Goal: Information Seeking & Learning: Learn about a topic

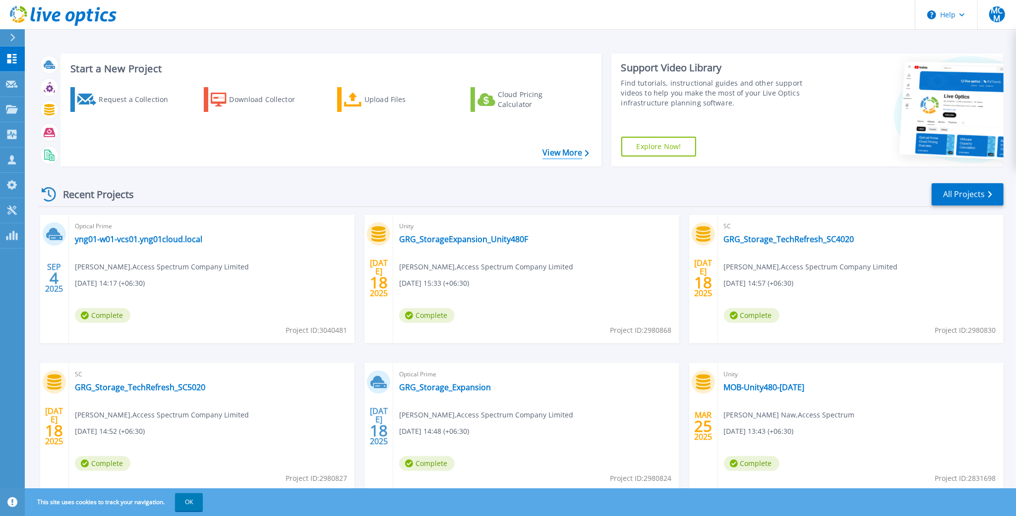
click at [571, 155] on link "View More" at bounding box center [565, 152] width 46 height 9
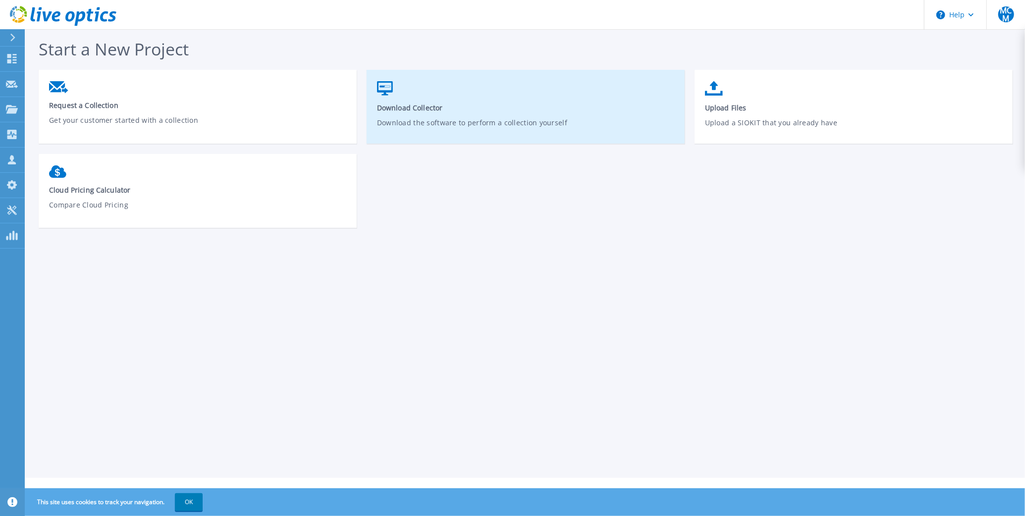
click at [500, 112] on span "Download Collector" at bounding box center [526, 107] width 298 height 9
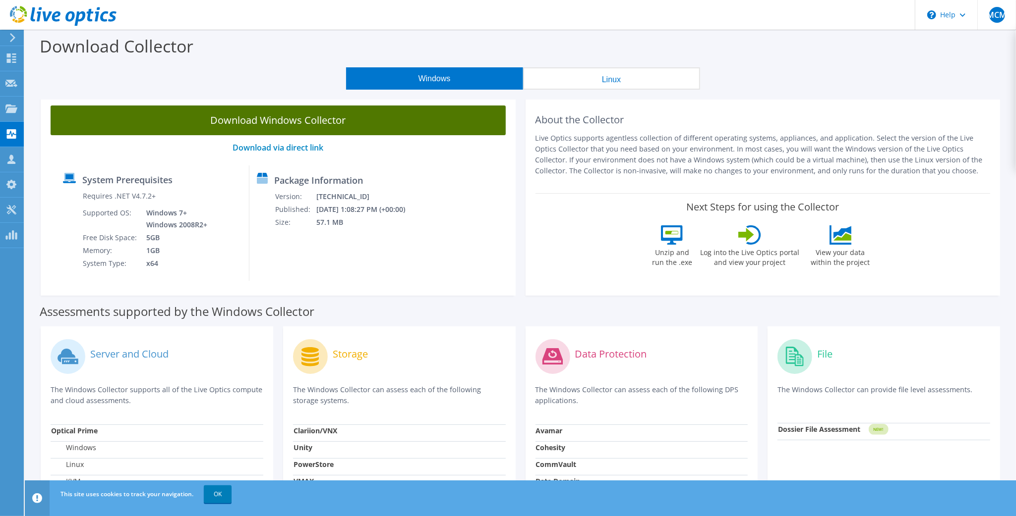
click at [316, 116] on link "Download Windows Collector" at bounding box center [278, 121] width 455 height 30
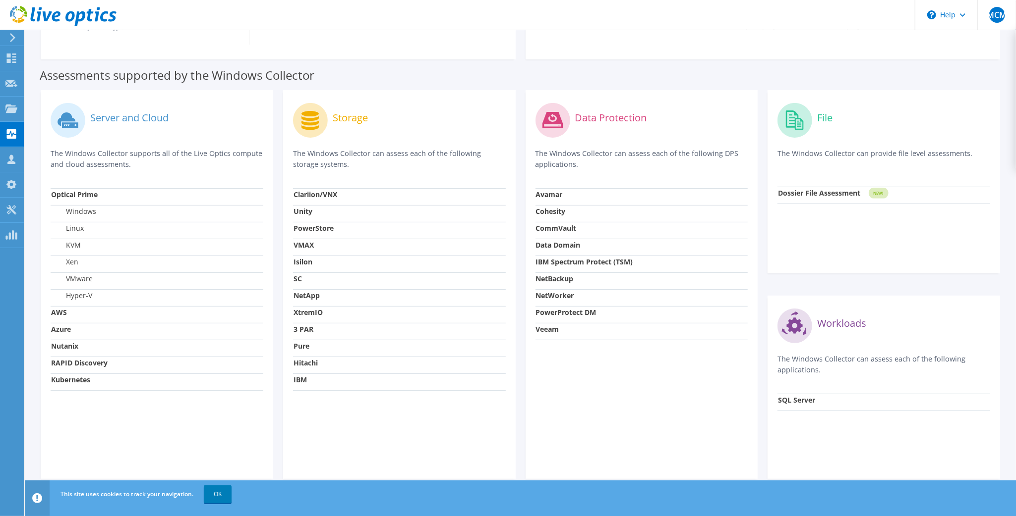
scroll to position [250, 0]
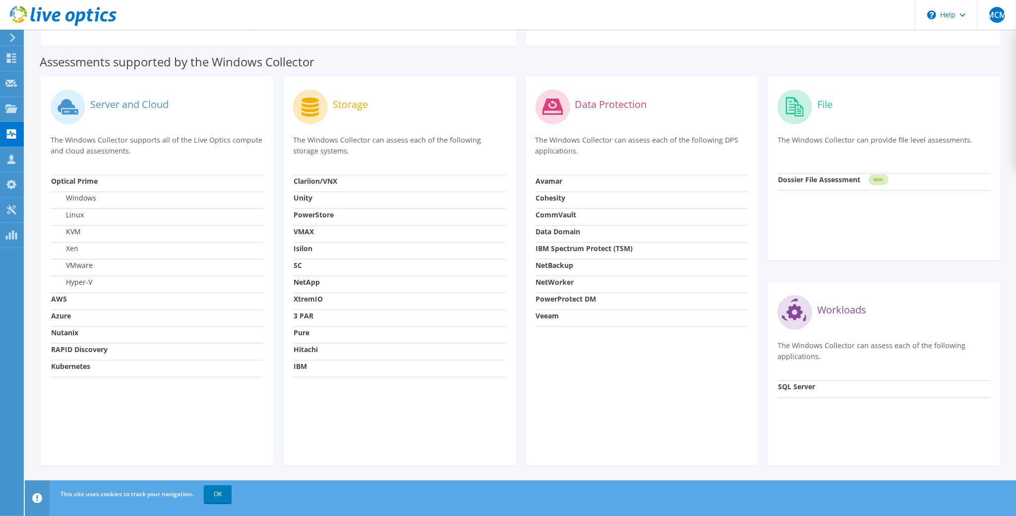
click at [788, 389] on strong "SQL Server" at bounding box center [796, 386] width 37 height 9
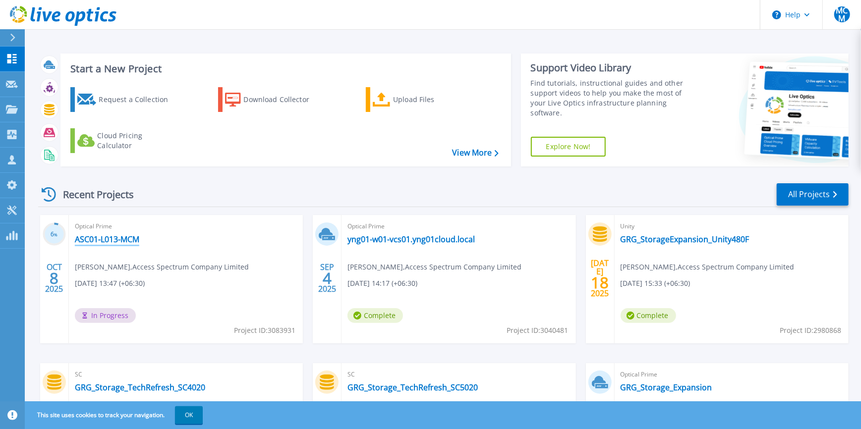
click at [117, 238] on link "ASC01-L013-MCM" at bounding box center [107, 239] width 64 height 10
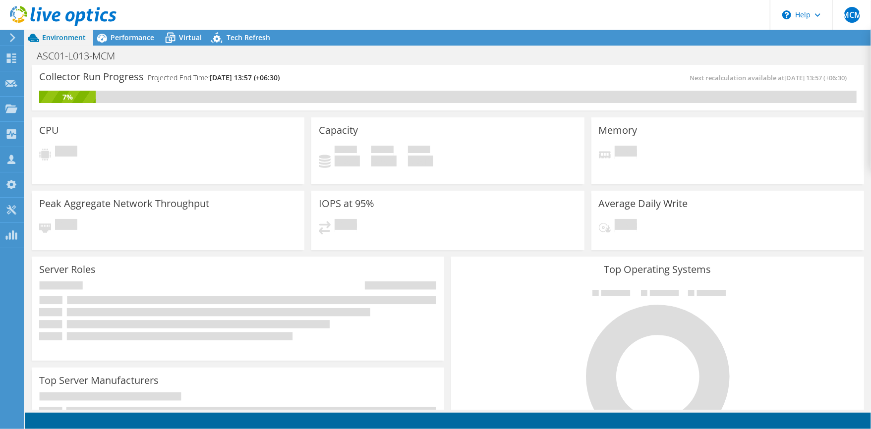
click at [192, 28] on header "MCM Channel Partner [PERSON_NAME] [EMAIL_ADDRESS][DOMAIN_NAME] Access Spectrum …" at bounding box center [435, 15] width 871 height 30
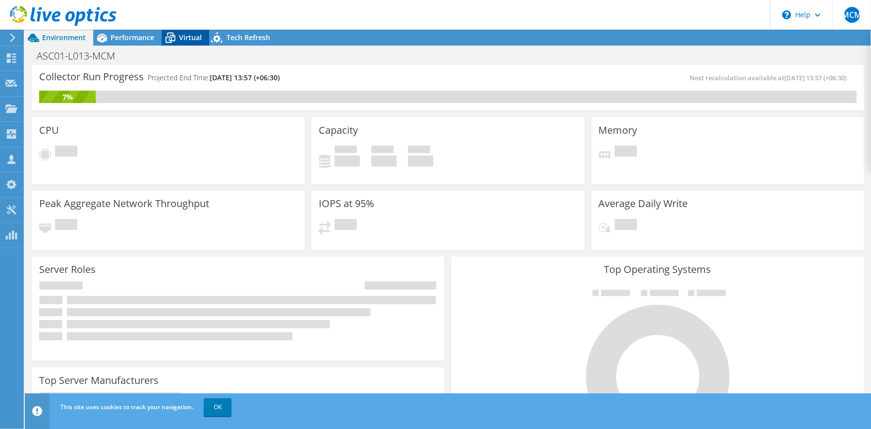
click at [185, 41] on span "Virtual" at bounding box center [190, 37] width 23 height 9
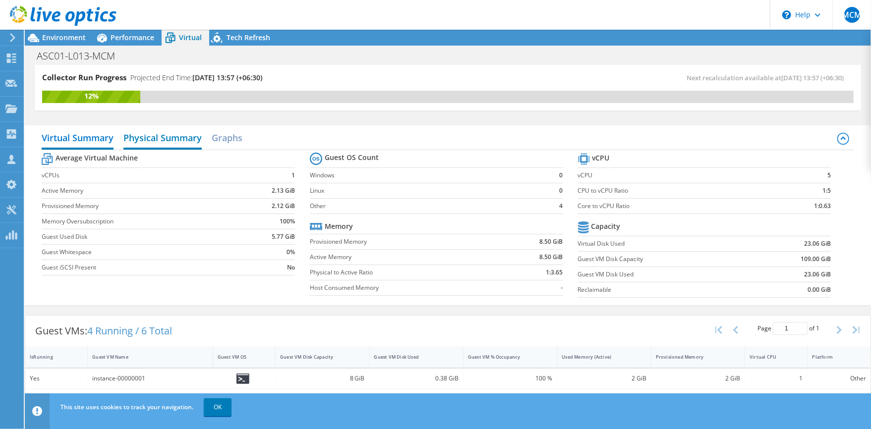
click at [166, 129] on h2 "Physical Summary" at bounding box center [162, 139] width 78 height 22
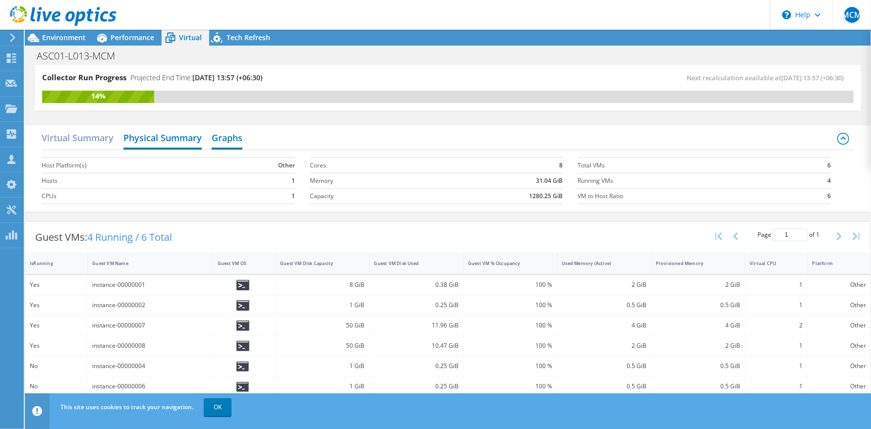
click at [229, 145] on h2 "Graphs" at bounding box center [227, 139] width 31 height 22
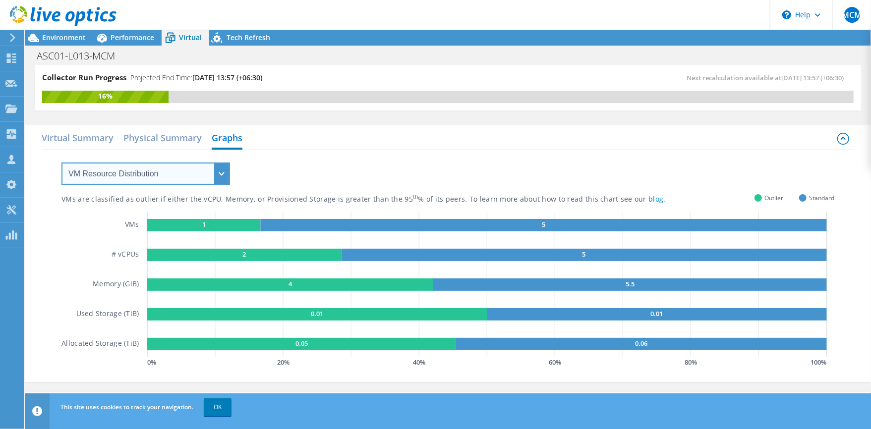
click at [143, 179] on select "VM Resource Distribution Provisioning Contrast Over Provisioning" at bounding box center [145, 174] width 169 height 22
click at [61, 163] on select "VM Resource Distribution Provisioning Contrast Over Provisioning" at bounding box center [145, 174] width 169 height 22
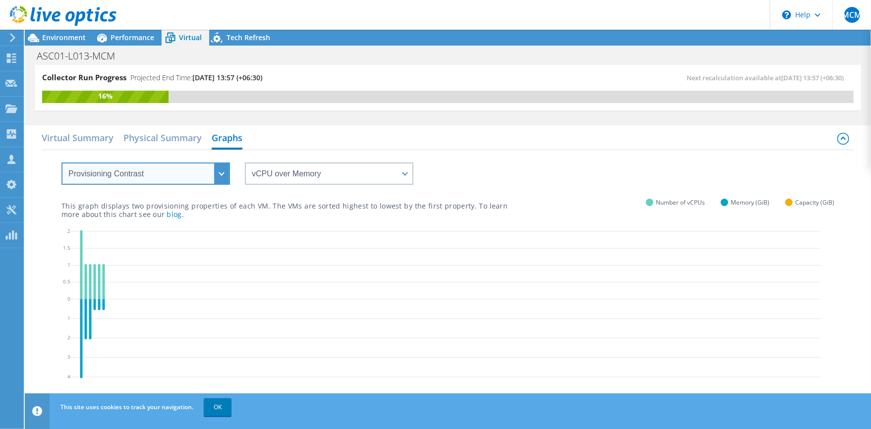
click at [106, 175] on select "VM Resource Distribution Provisioning Contrast Over Provisioning" at bounding box center [145, 174] width 169 height 22
click at [61, 163] on select "VM Resource Distribution Provisioning Contrast Over Provisioning" at bounding box center [145, 174] width 169 height 22
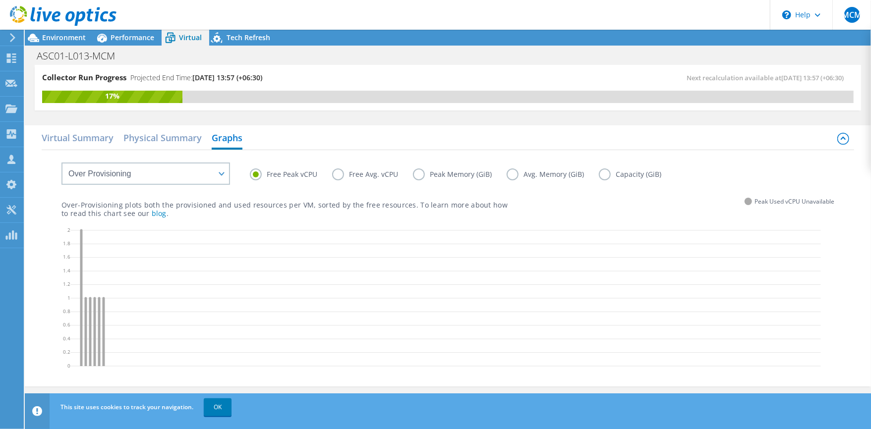
click at [341, 174] on label "Free Avg. vCPU" at bounding box center [372, 175] width 81 height 12
click at [0, 0] on input "Free Avg. vCPU" at bounding box center [0, 0] width 0 height 0
click at [426, 175] on label "Peak Memory (GiB)" at bounding box center [460, 175] width 94 height 12
click at [0, 0] on input "Peak Memory (GiB)" at bounding box center [0, 0] width 0 height 0
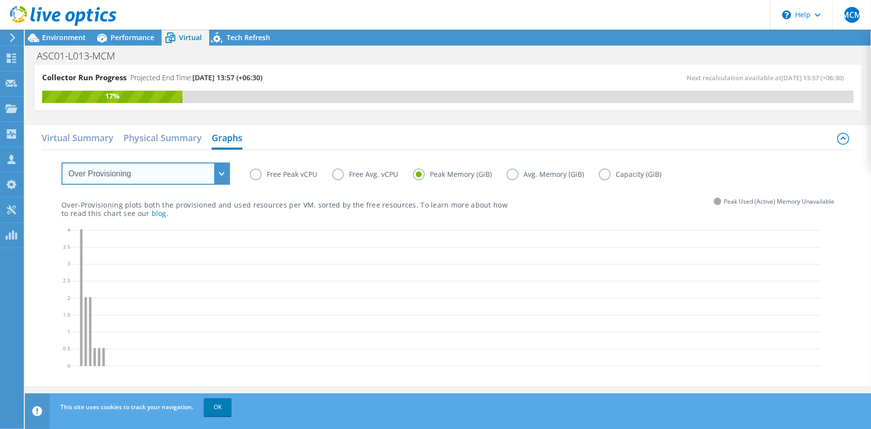
click at [82, 175] on select "VM Resource Distribution Provisioning Contrast Over Provisioning" at bounding box center [145, 174] width 169 height 22
select select "VM Resource Distribution"
click at [61, 163] on select "VM Resource Distribution Provisioning Contrast Over Provisioning" at bounding box center [145, 174] width 169 height 22
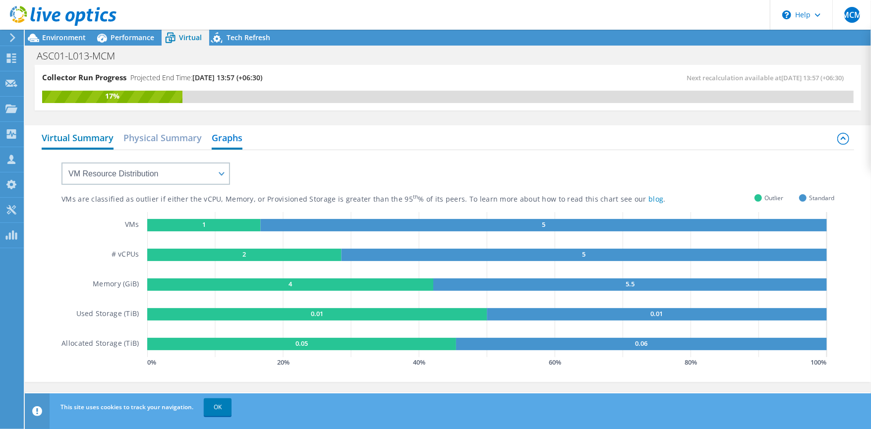
click at [91, 139] on h2 "Virtual Summary" at bounding box center [78, 139] width 72 height 22
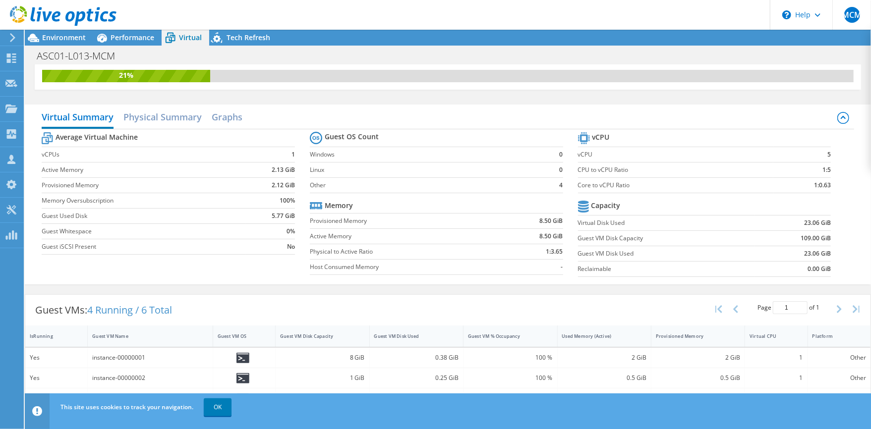
scroll to position [87, 0]
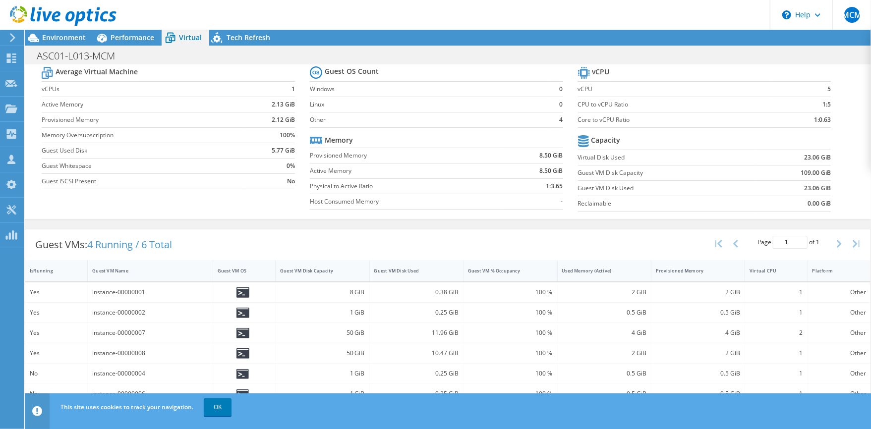
click at [239, 290] on icon at bounding box center [242, 292] width 12 height 10
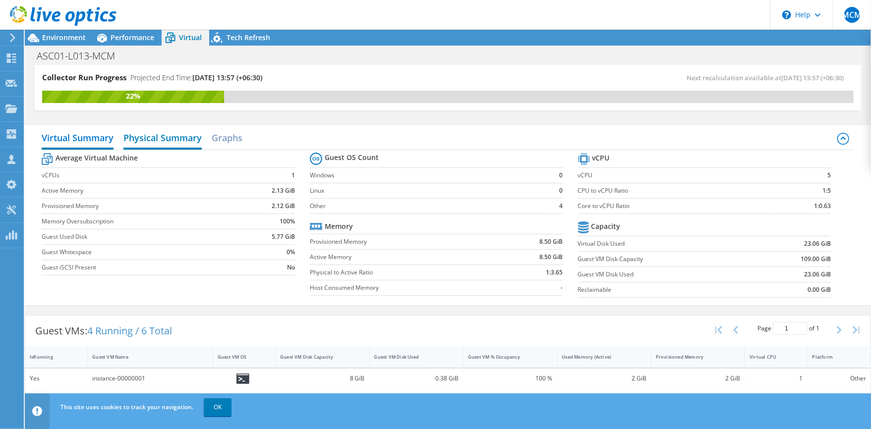
click at [147, 139] on h2 "Physical Summary" at bounding box center [162, 139] width 78 height 22
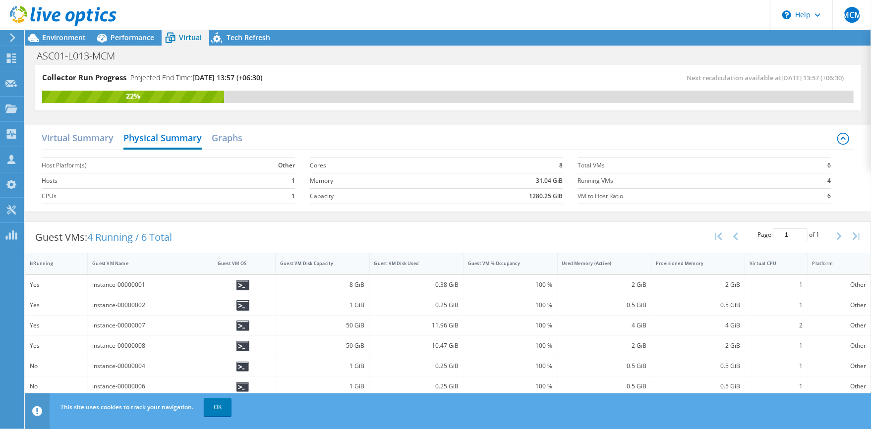
scroll to position [330, 0]
click at [217, 137] on h2 "Graphs" at bounding box center [227, 139] width 31 height 22
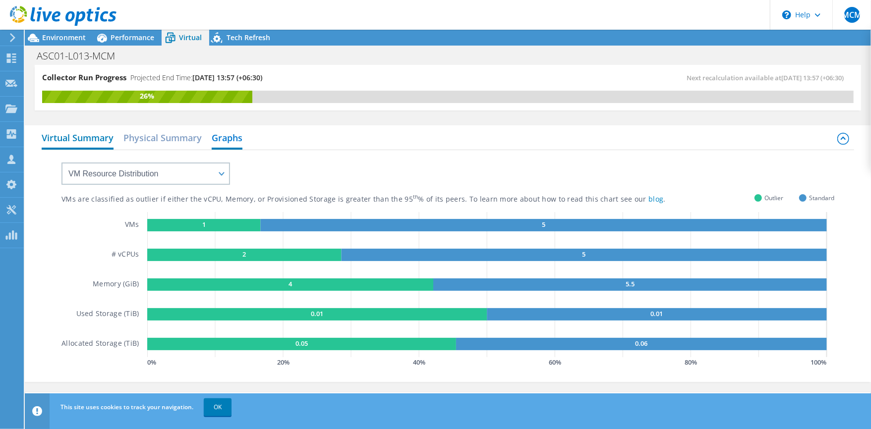
click at [67, 136] on h2 "Virtual Summary" at bounding box center [78, 139] width 72 height 22
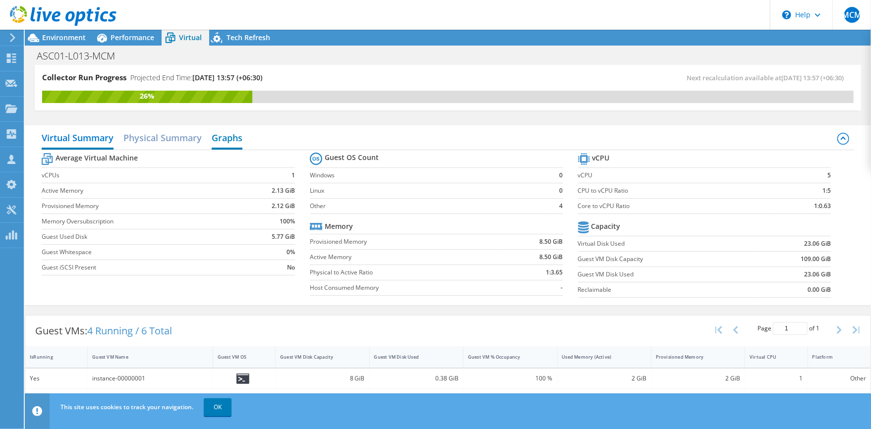
click at [219, 136] on h2 "Graphs" at bounding box center [227, 139] width 31 height 22
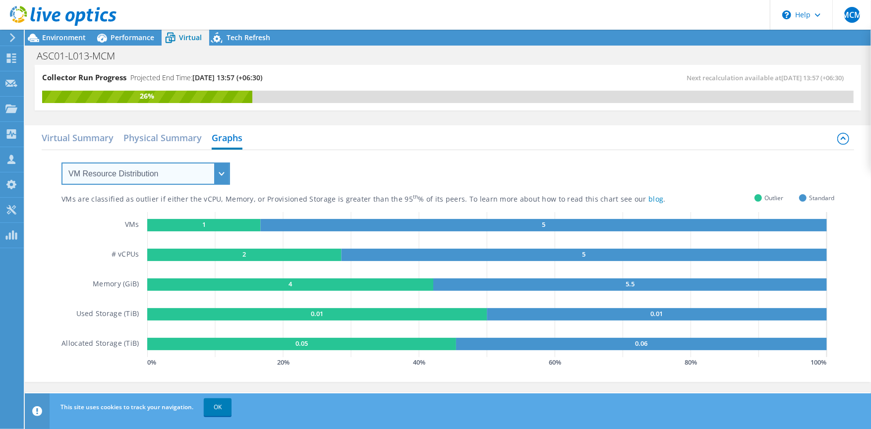
click at [155, 164] on select "VM Resource Distribution Provisioning Contrast Over Provisioning" at bounding box center [145, 174] width 169 height 22
select select "Over Provisioning"
click at [61, 163] on select "VM Resource Distribution Provisioning Contrast Over Provisioning" at bounding box center [145, 174] width 169 height 22
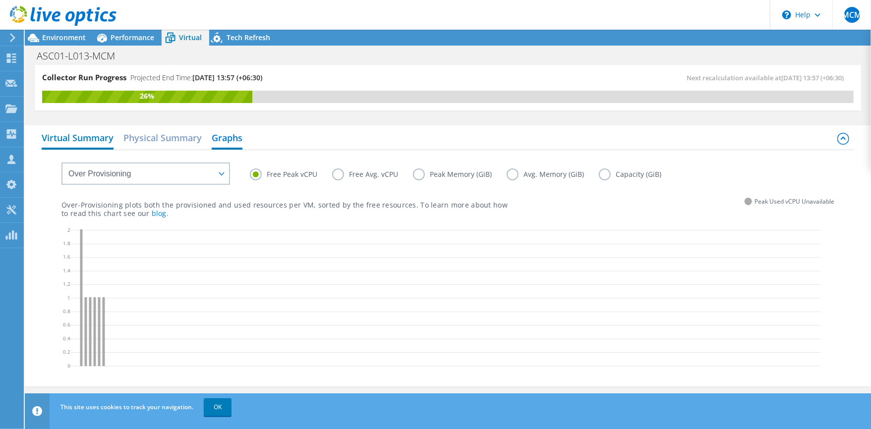
click at [75, 131] on h2 "Virtual Summary" at bounding box center [78, 139] width 72 height 22
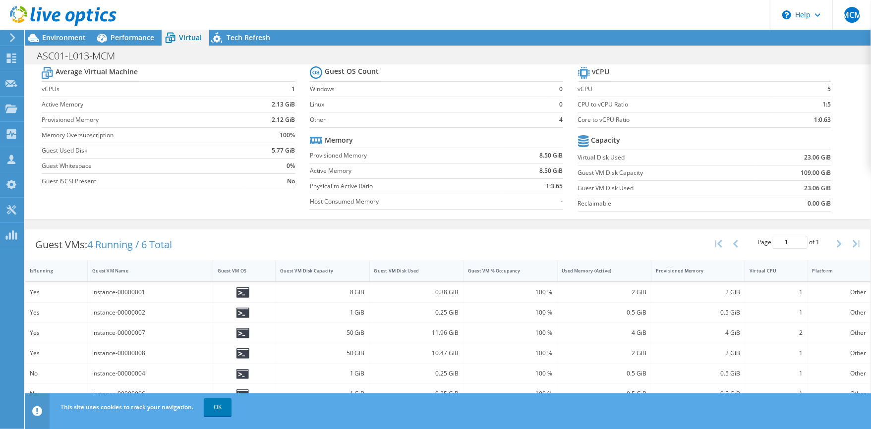
scroll to position [0, 0]
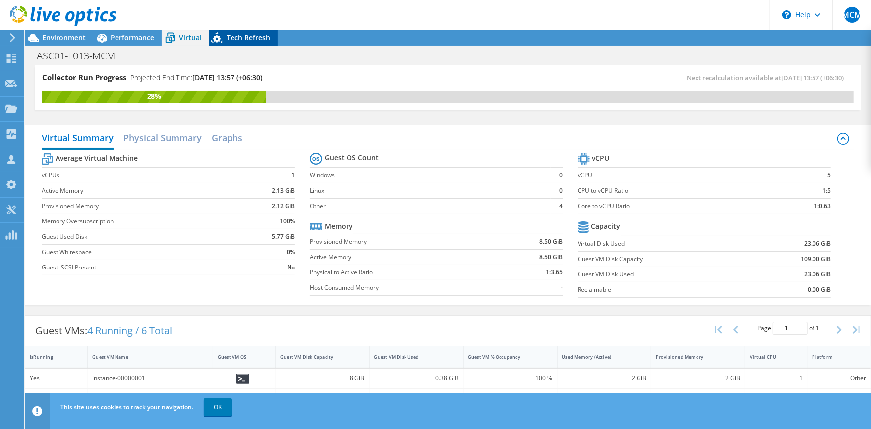
click at [238, 42] on span "Tech Refresh" at bounding box center [248, 37] width 44 height 9
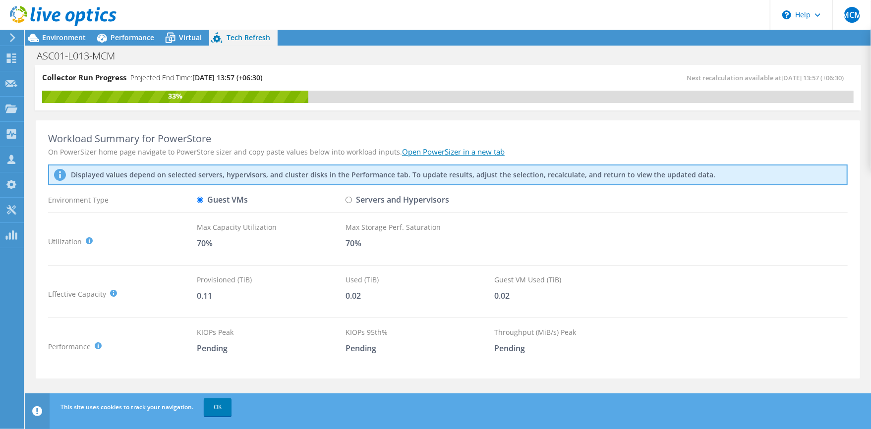
click at [355, 196] on label "Servers and Hypervisors" at bounding box center [397, 199] width 104 height 17
click at [352, 197] on input "Servers and Hypervisors" at bounding box center [348, 200] width 6 height 6
radio input "true"
click at [355, 196] on label "Servers and Hypervisors" at bounding box center [397, 199] width 104 height 17
click at [352, 197] on input "Servers and Hypervisors" at bounding box center [348, 200] width 6 height 6
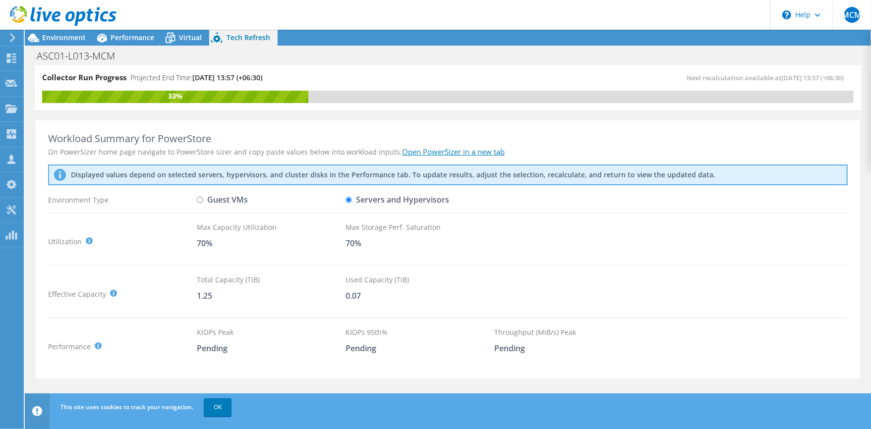
click at [221, 202] on label "Guest VMs" at bounding box center [222, 199] width 51 height 17
click at [203, 202] on input "Guest VMs" at bounding box center [200, 200] width 6 height 6
radio input "true"
click at [367, 193] on label "Servers and Hypervisors" at bounding box center [397, 199] width 104 height 17
click at [352, 197] on input "Servers and Hypervisors" at bounding box center [348, 200] width 6 height 6
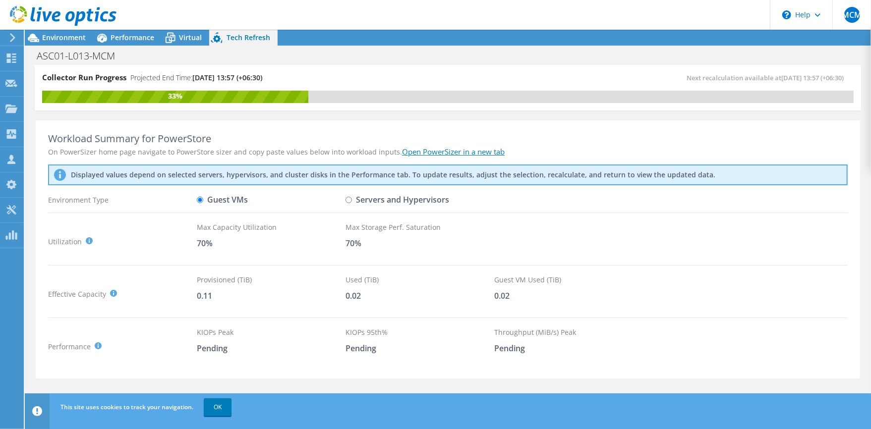
radio input "true"
click at [232, 201] on label "Guest VMs" at bounding box center [222, 199] width 51 height 17
click at [203, 201] on input "Guest VMs" at bounding box center [200, 200] width 6 height 6
radio input "true"
radio input "false"
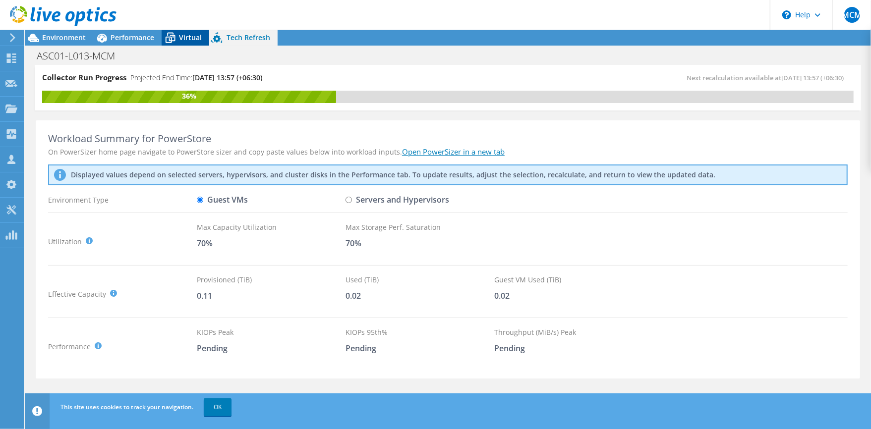
click at [183, 40] on span "Virtual" at bounding box center [190, 37] width 23 height 9
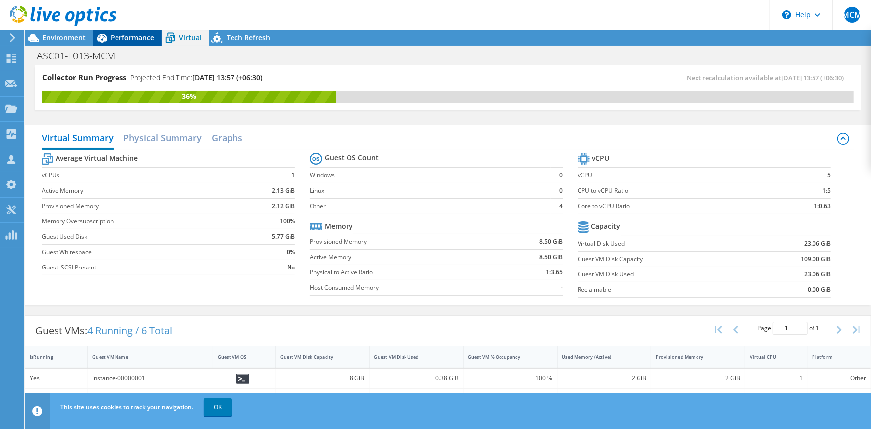
click at [121, 42] on div "Performance" at bounding box center [127, 38] width 68 height 16
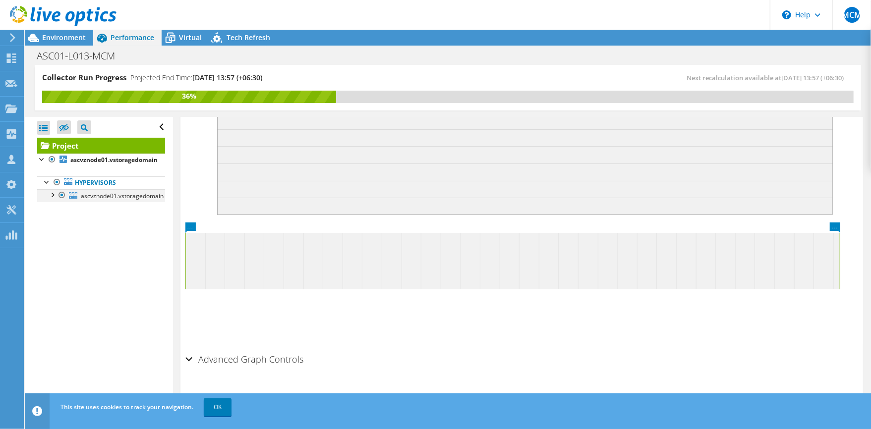
click at [54, 197] on div at bounding box center [52, 194] width 10 height 10
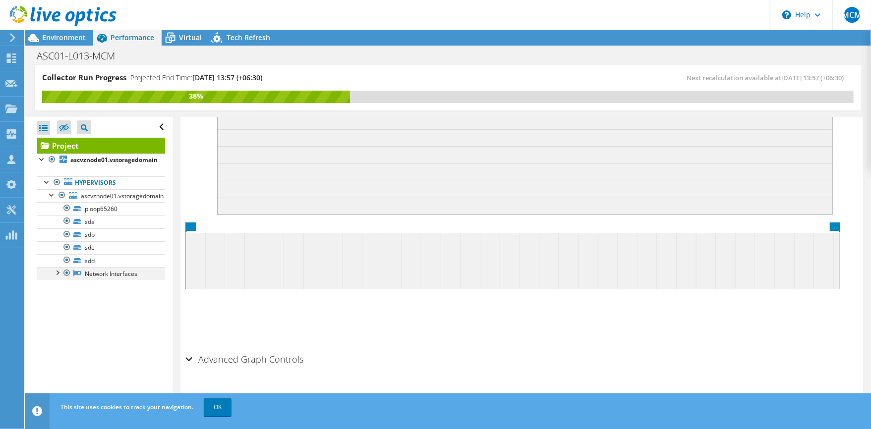
click at [53, 277] on div at bounding box center [57, 272] width 10 height 10
click at [96, 290] on link "eno1" at bounding box center [101, 286] width 128 height 13
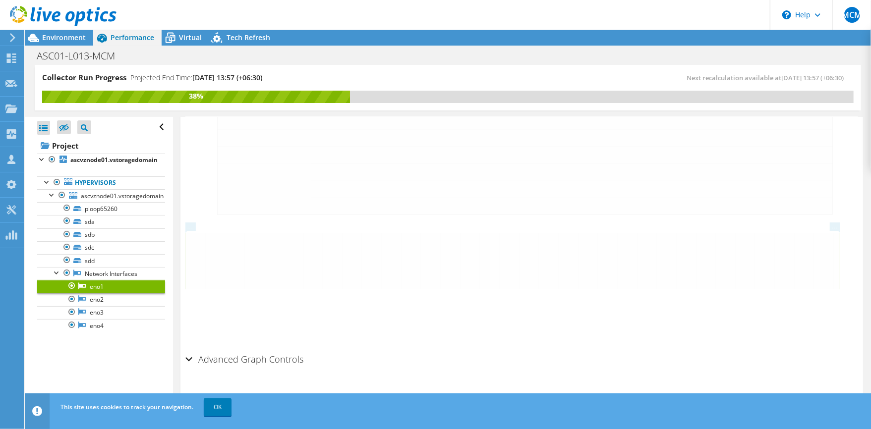
scroll to position [240, 0]
click at [99, 274] on link "Network Interfaces" at bounding box center [101, 273] width 128 height 13
click at [86, 213] on link "ploop65260" at bounding box center [101, 208] width 128 height 13
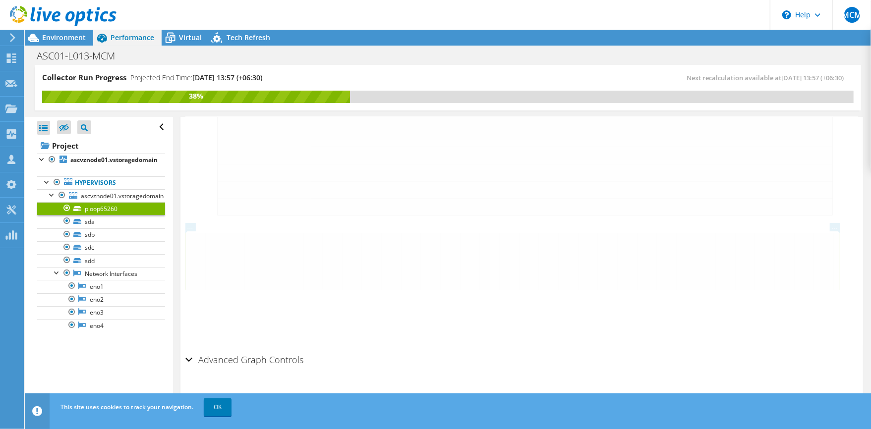
scroll to position [292, 0]
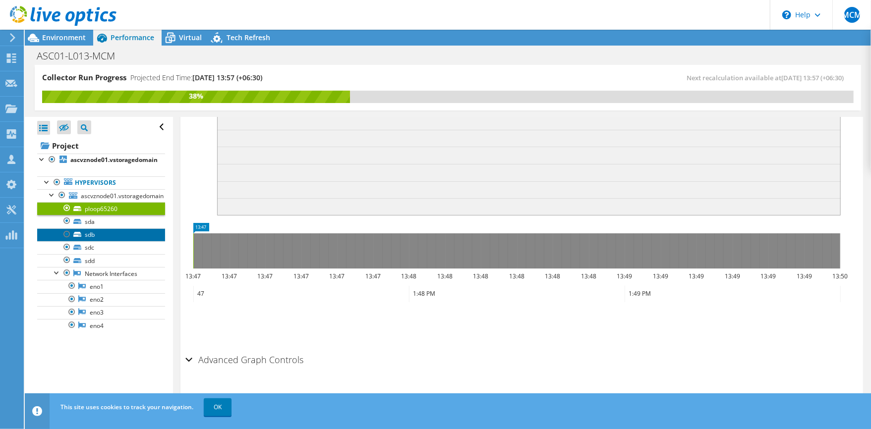
click at [90, 240] on link "sdb" at bounding box center [101, 234] width 128 height 13
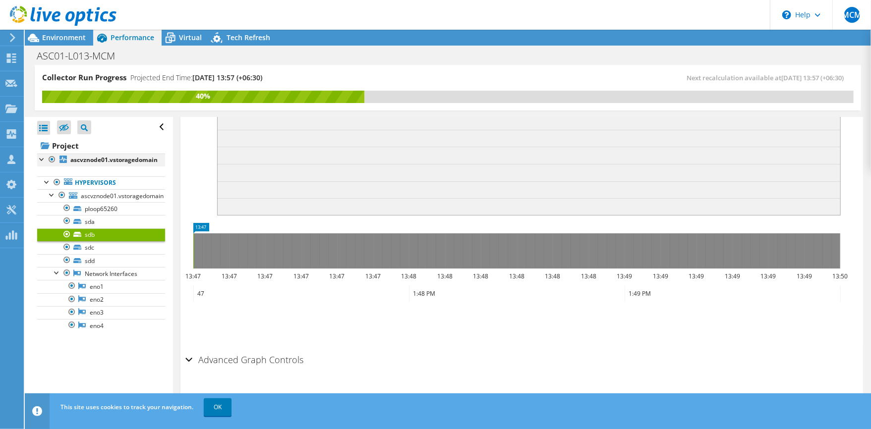
click at [40, 161] on div at bounding box center [42, 159] width 10 height 10
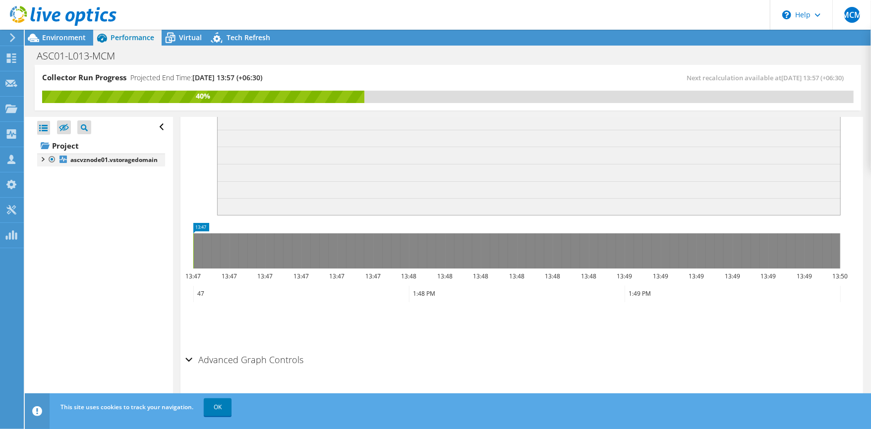
click at [40, 159] on div at bounding box center [42, 159] width 10 height 10
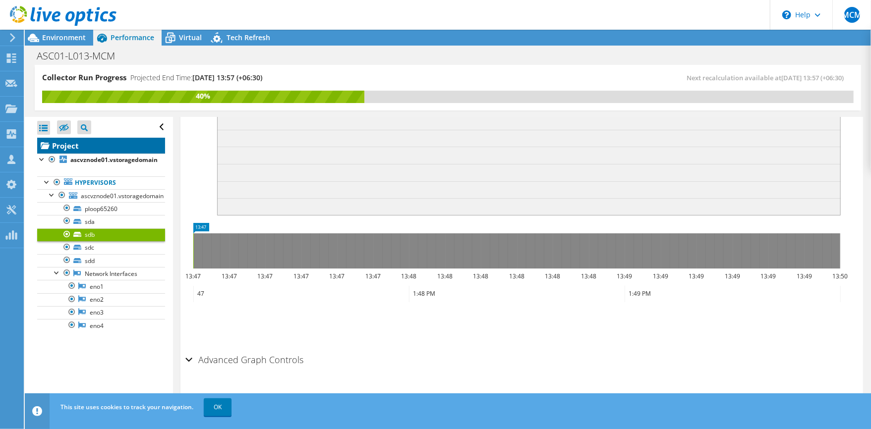
click at [56, 142] on link "Project" at bounding box center [101, 146] width 128 height 16
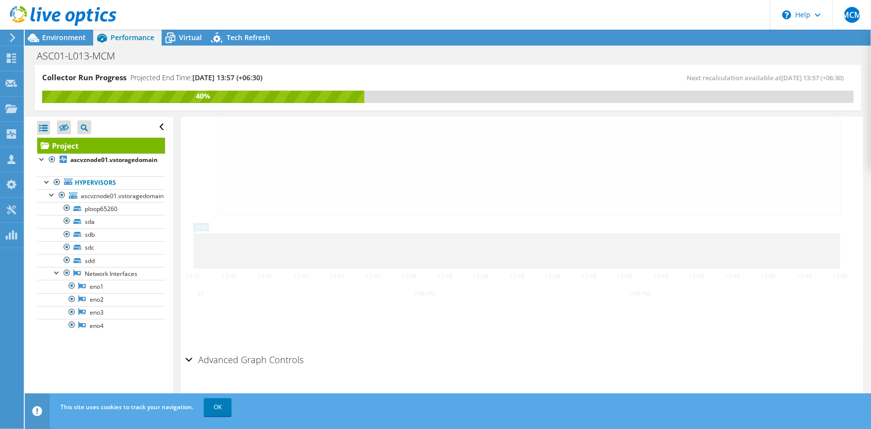
scroll to position [330, 0]
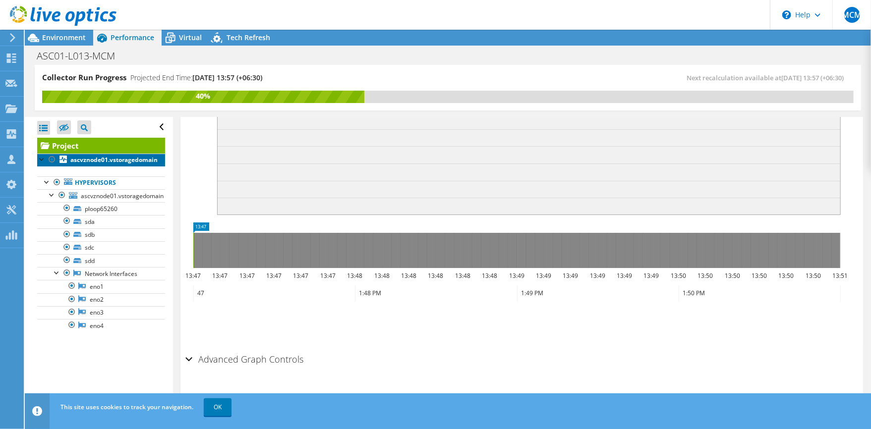
click at [94, 162] on b "ascvznode01.vstoragedomain" at bounding box center [113, 160] width 87 height 8
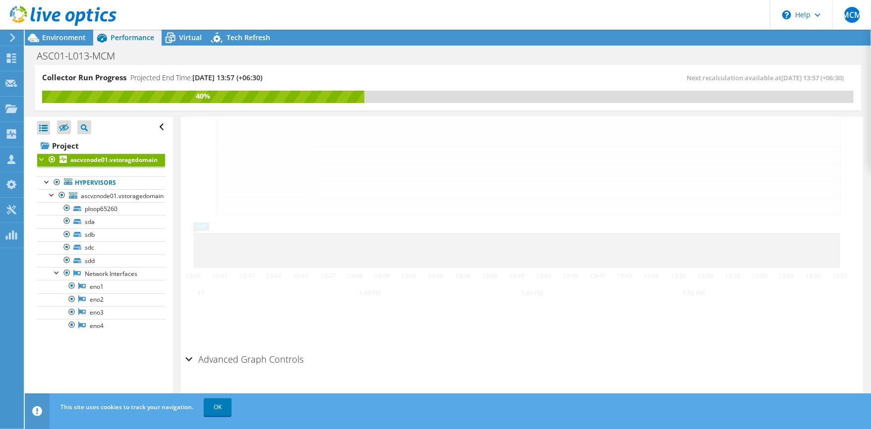
scroll to position [302, 0]
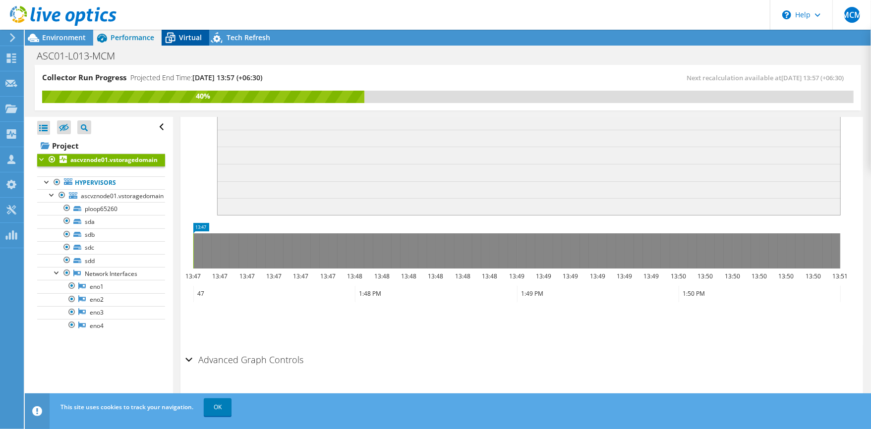
click at [180, 44] on div "Virtual" at bounding box center [186, 38] width 48 height 16
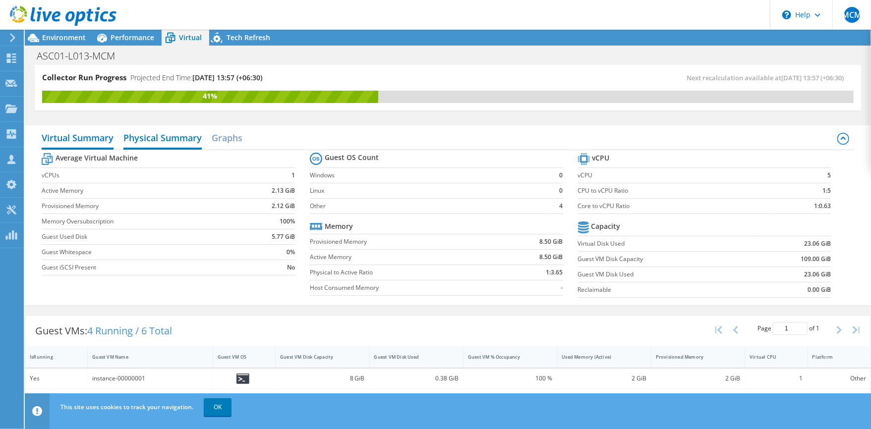
click at [168, 145] on h2 "Physical Summary" at bounding box center [162, 139] width 78 height 22
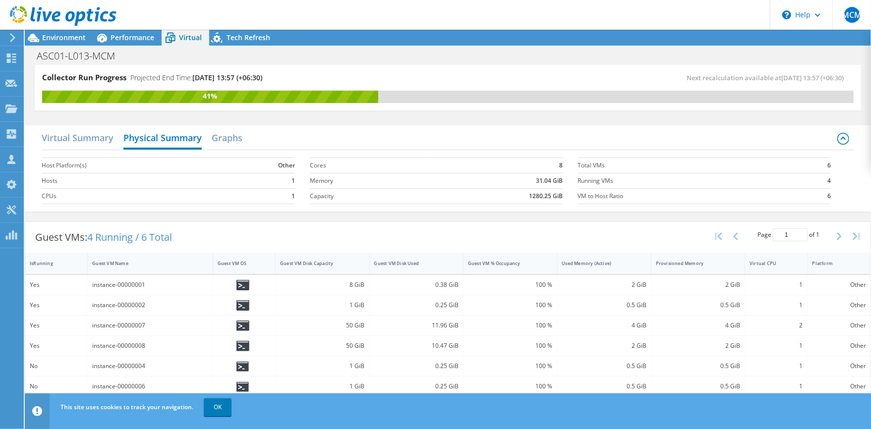
click at [117, 290] on div "instance-00000001" at bounding box center [150, 285] width 125 height 20
click at [244, 140] on div "Virtual Summary Physical Summary Graphs" at bounding box center [448, 139] width 812 height 22
click at [237, 140] on h2 "Graphs" at bounding box center [227, 139] width 31 height 22
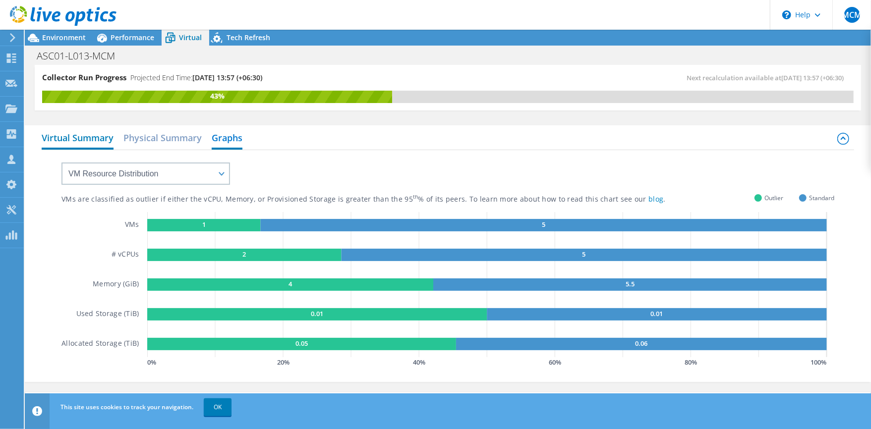
click at [94, 147] on h2 "Virtual Summary" at bounding box center [78, 139] width 72 height 22
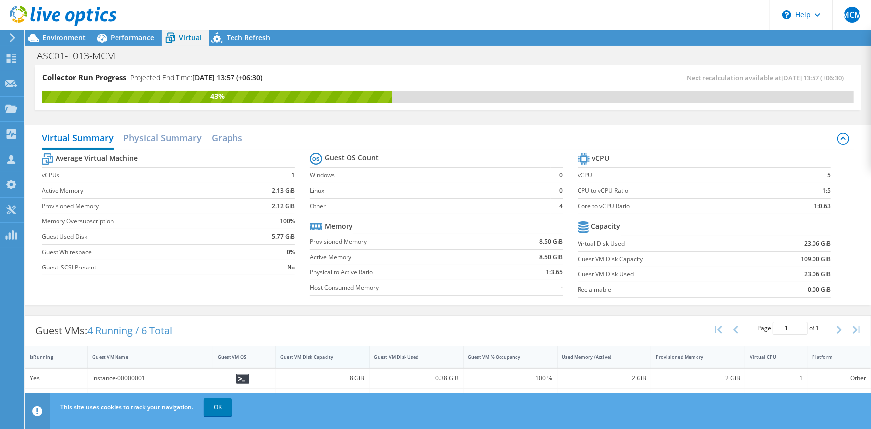
scroll to position [87, 0]
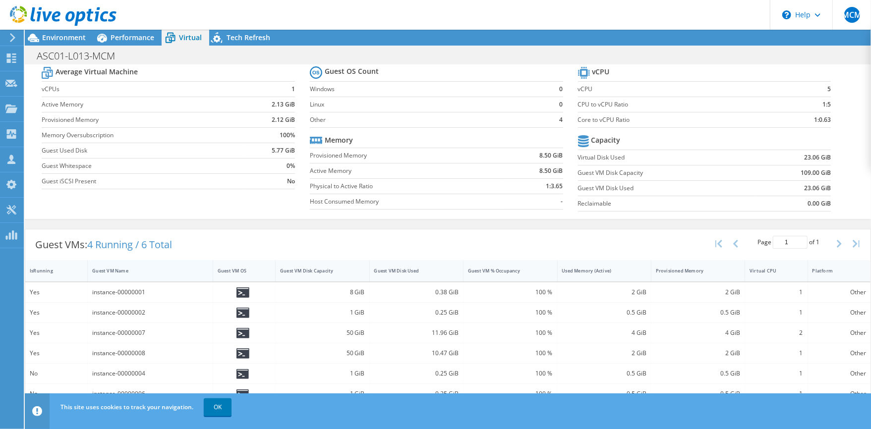
click at [114, 269] on div "Guest VM Name" at bounding box center [144, 271] width 104 height 6
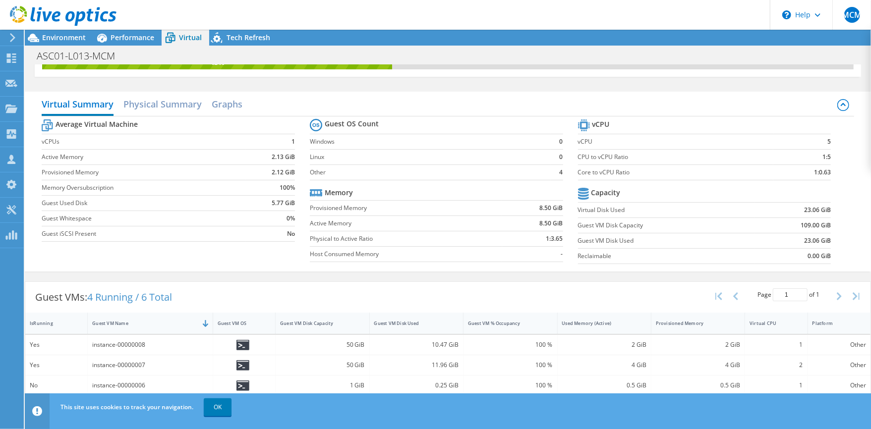
scroll to position [0, 0]
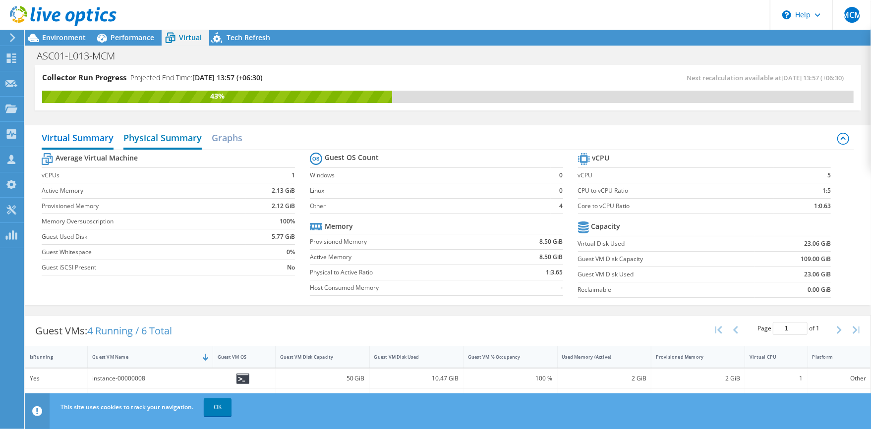
click at [163, 140] on h2 "Physical Summary" at bounding box center [162, 139] width 78 height 22
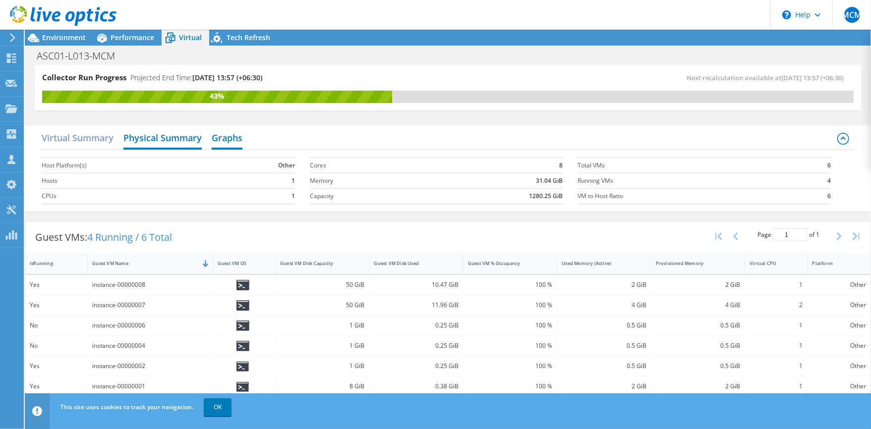
click at [223, 141] on h2 "Graphs" at bounding box center [227, 139] width 31 height 22
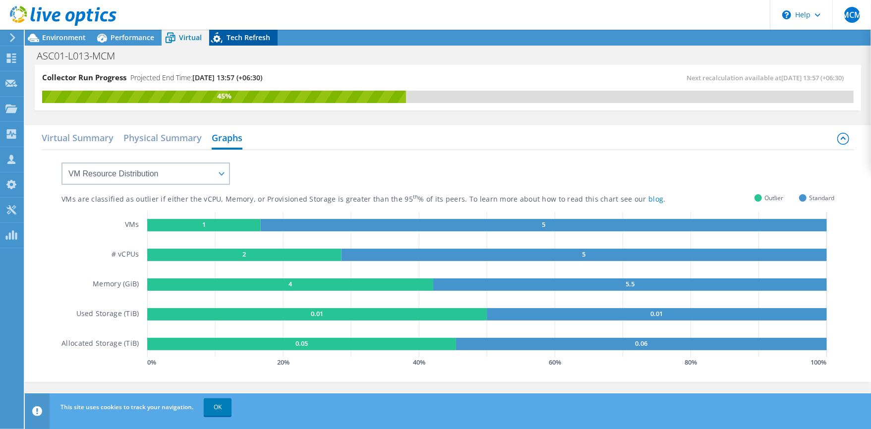
click at [251, 38] on span "Tech Refresh" at bounding box center [248, 37] width 44 height 9
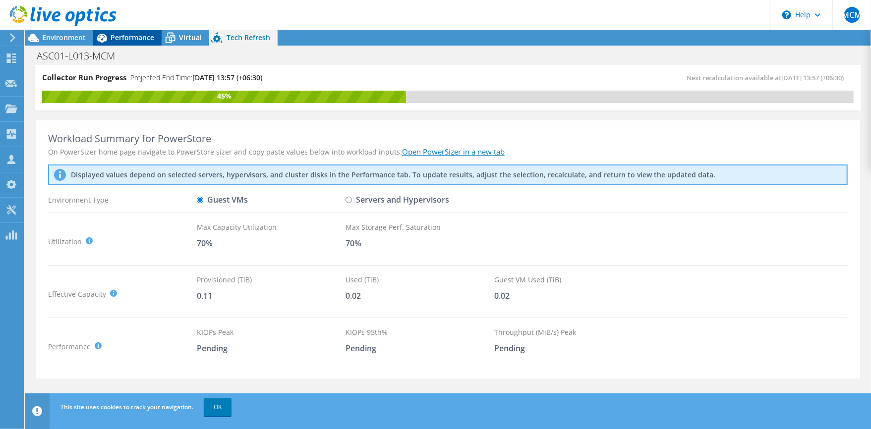
click at [125, 42] on span "Performance" at bounding box center [133, 37] width 44 height 9
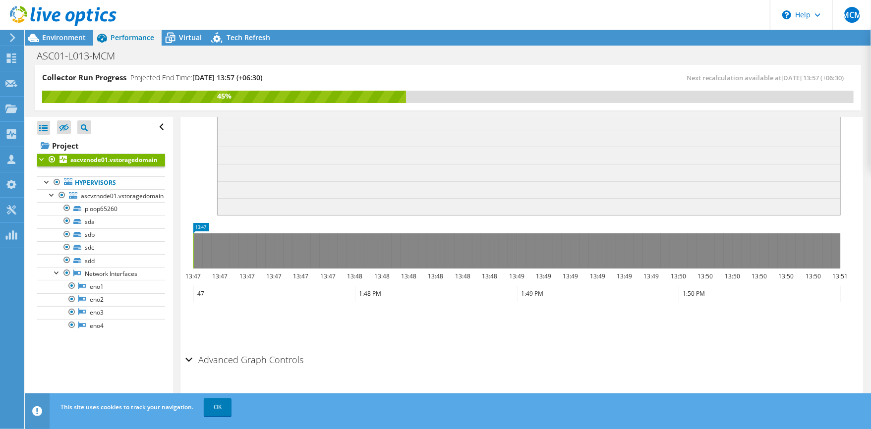
click at [78, 163] on b "ascvznode01.vstoragedomain" at bounding box center [113, 160] width 87 height 8
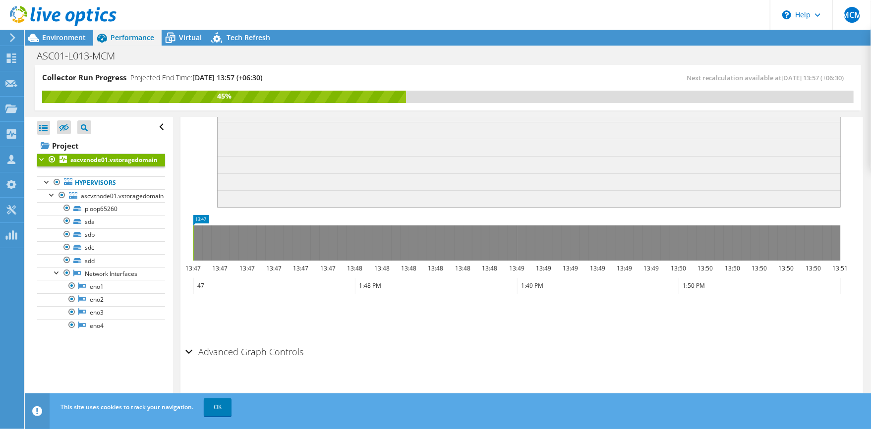
click at [262, 351] on h2 "Advanced Graph Controls" at bounding box center [244, 352] width 118 height 20
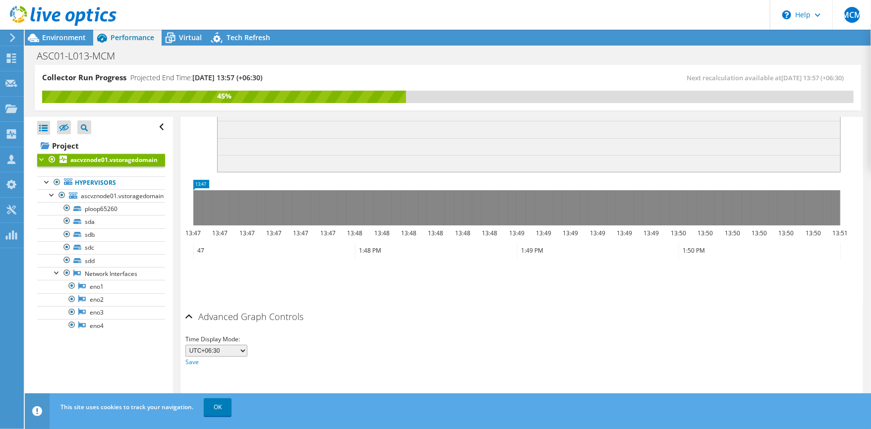
click at [230, 353] on select "UTC-12:00 UTC-11:00 UTC-10:00 UTC-09:30 UTC-09:00 UTC-08:00 UTC-07:00 UTC-06:00…" at bounding box center [216, 351] width 62 height 12
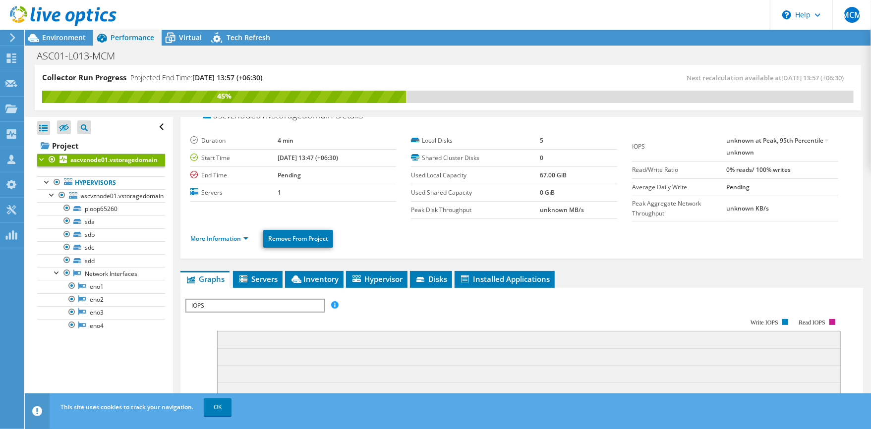
scroll to position [0, 0]
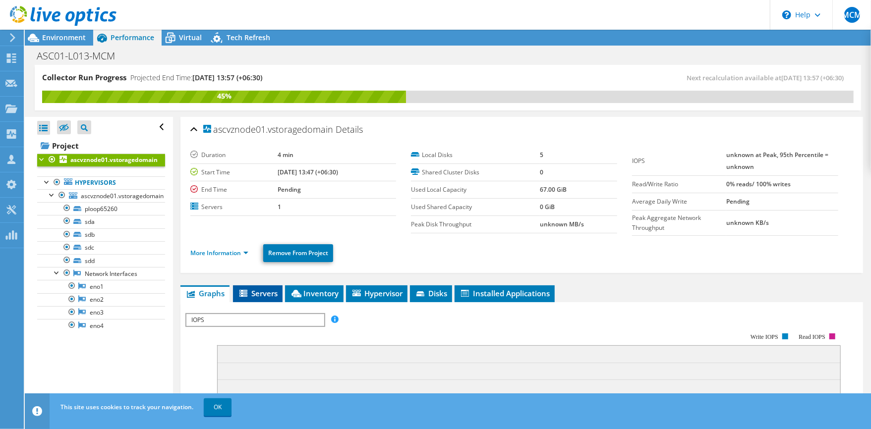
click at [258, 287] on li "Servers" at bounding box center [258, 293] width 50 height 17
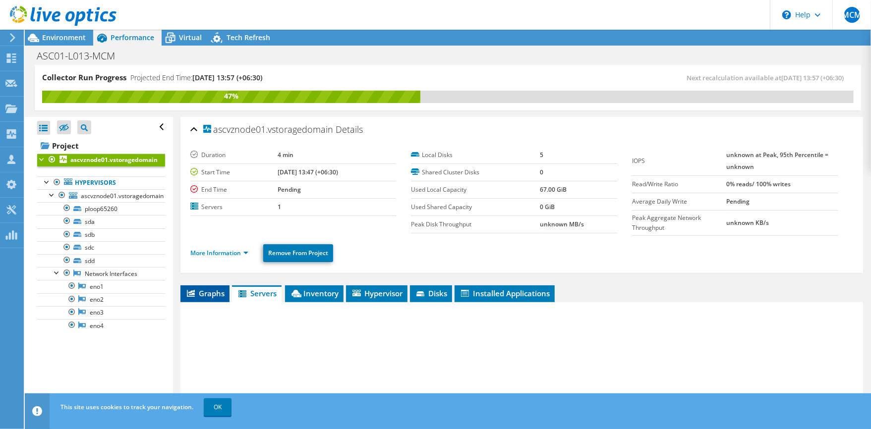
click at [193, 298] on span "Graphs" at bounding box center [204, 293] width 39 height 10
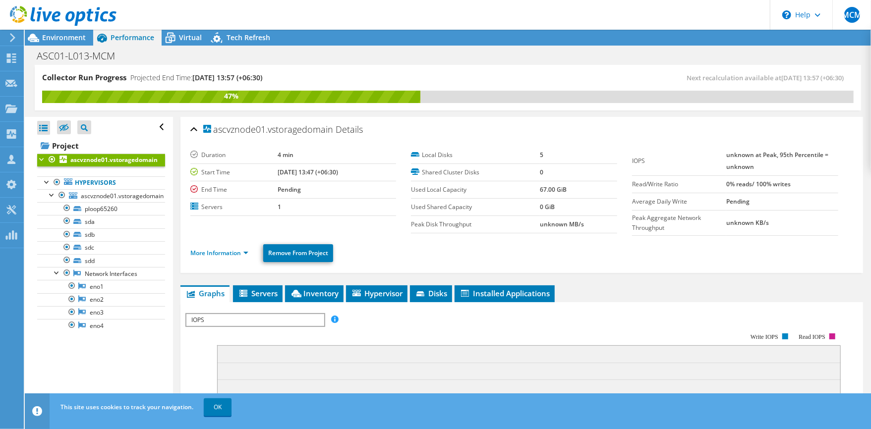
click at [222, 324] on span "IOPS" at bounding box center [254, 320] width 137 height 12
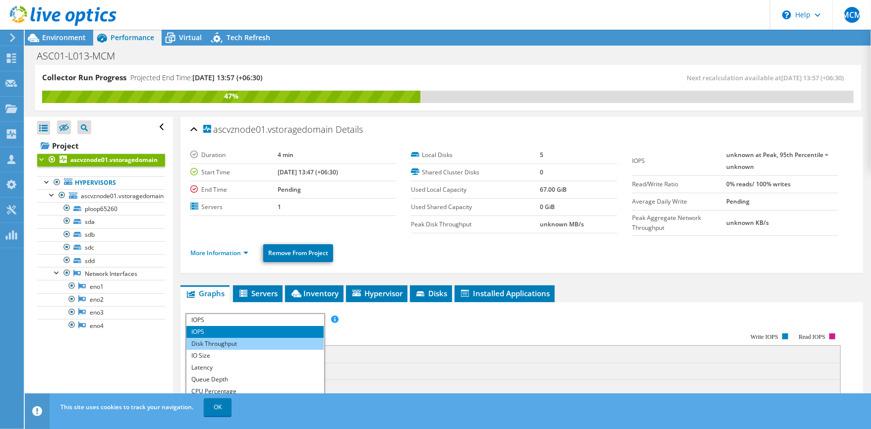
click at [222, 343] on li "Disk Throughput" at bounding box center [254, 344] width 137 height 12
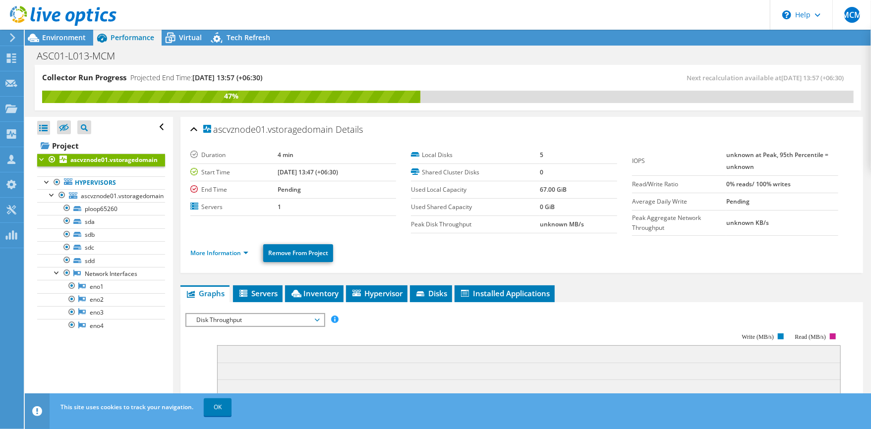
click at [222, 318] on span "Disk Throughput" at bounding box center [254, 320] width 127 height 12
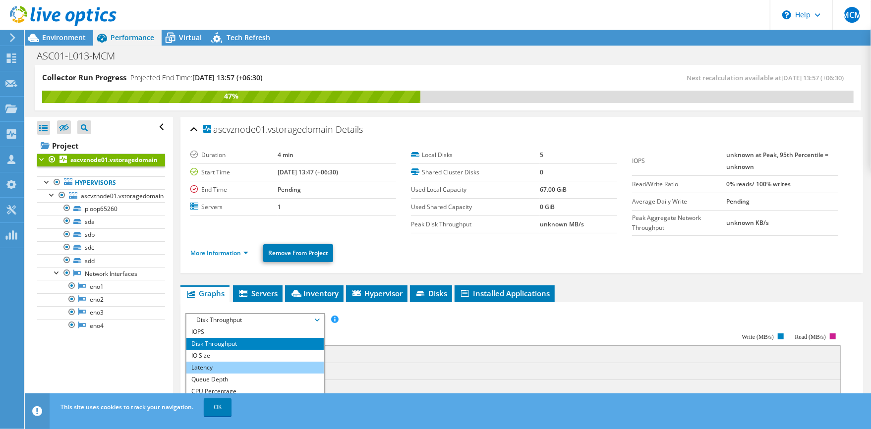
click at [211, 362] on li "Latency" at bounding box center [254, 368] width 137 height 12
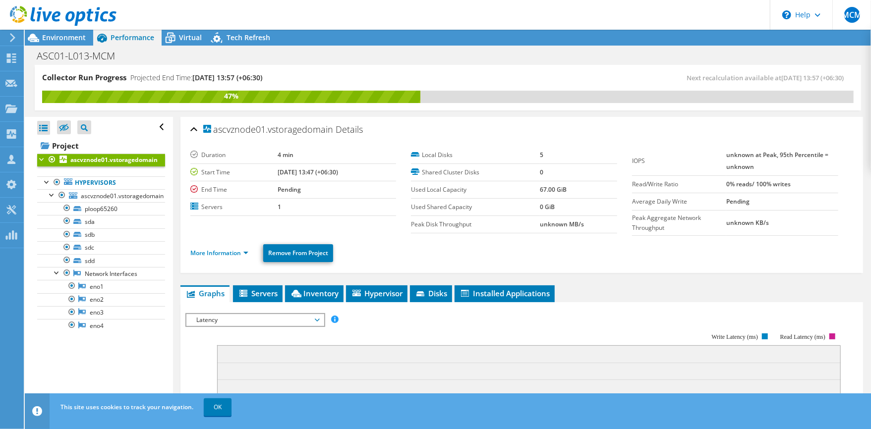
click at [313, 293] on span "Inventory" at bounding box center [314, 293] width 49 height 10
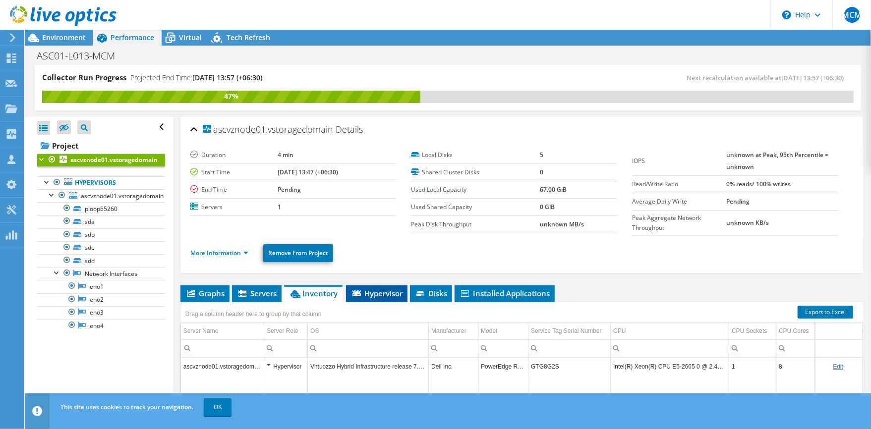
click at [384, 296] on span "Hypervisor" at bounding box center [377, 293] width 52 height 10
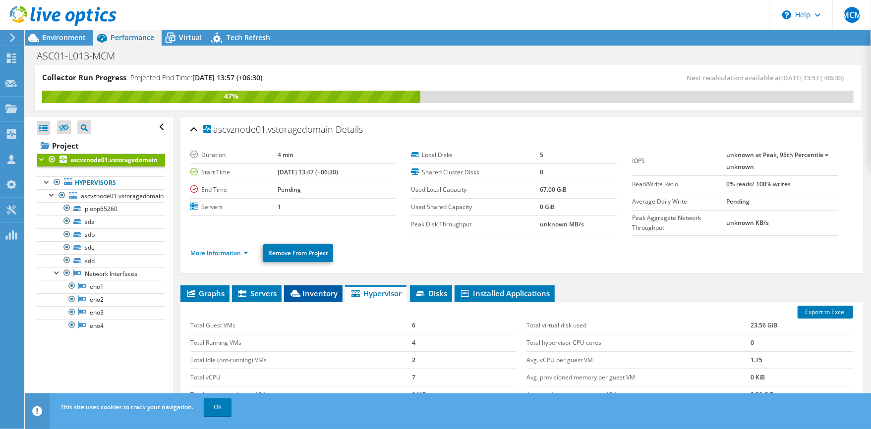
click at [318, 293] on span "Inventory" at bounding box center [313, 293] width 49 height 10
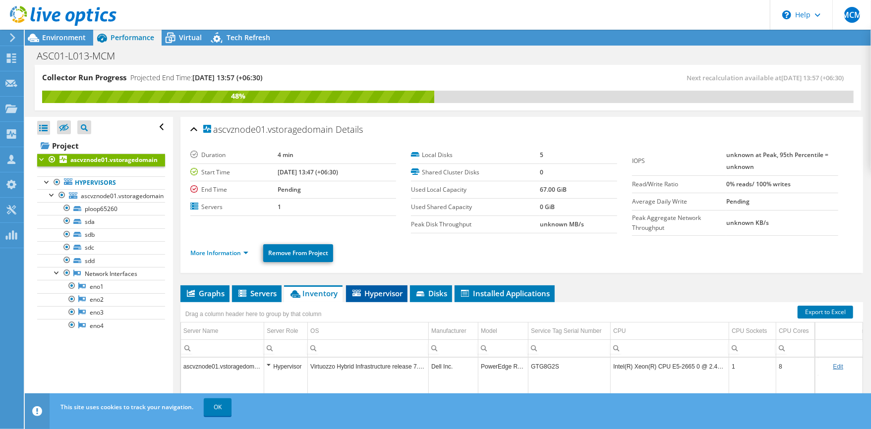
drag, startPoint x: 387, startPoint y: 299, endPoint x: 526, endPoint y: 185, distance: 180.0
click at [388, 296] on li "Hypervisor" at bounding box center [376, 293] width 61 height 17
